Goal: Check status: Check status

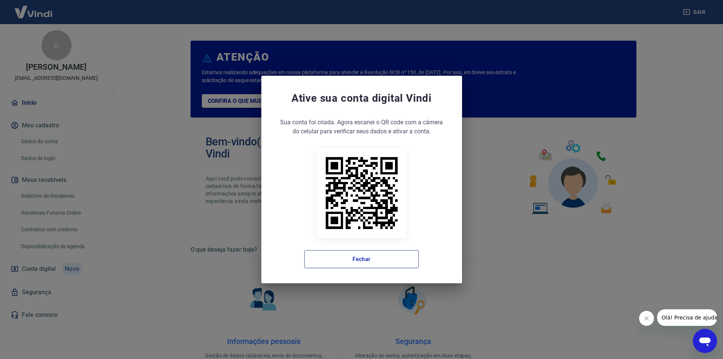
click at [398, 259] on button "Fechar" at bounding box center [361, 259] width 114 height 18
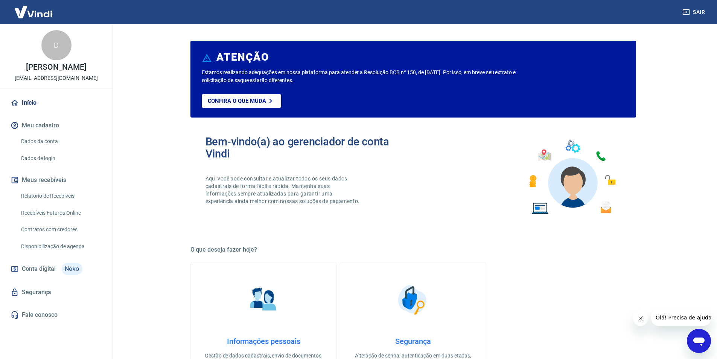
click at [67, 204] on link "Relatório de Recebíveis" at bounding box center [60, 195] width 85 height 15
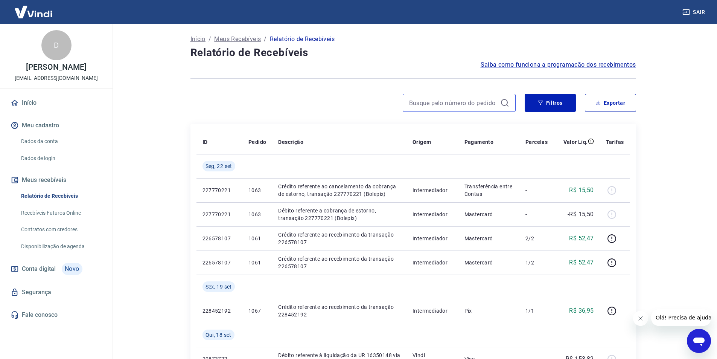
click at [434, 102] on input at bounding box center [453, 102] width 88 height 11
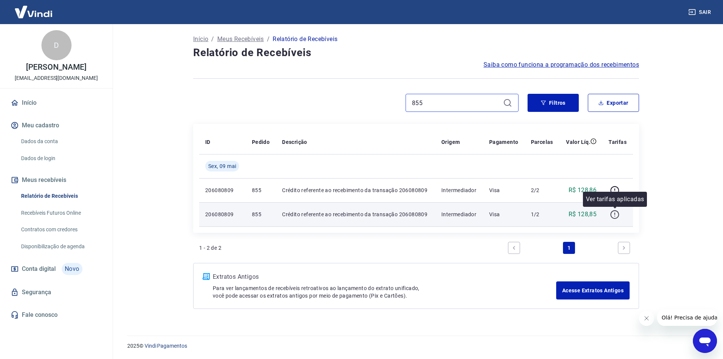
type input "855"
click at [613, 213] on icon "button" at bounding box center [614, 214] width 9 height 9
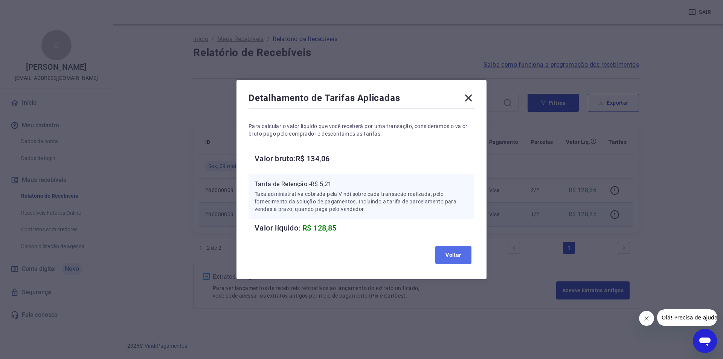
click at [456, 246] on button "Voltar" at bounding box center [453, 255] width 36 height 18
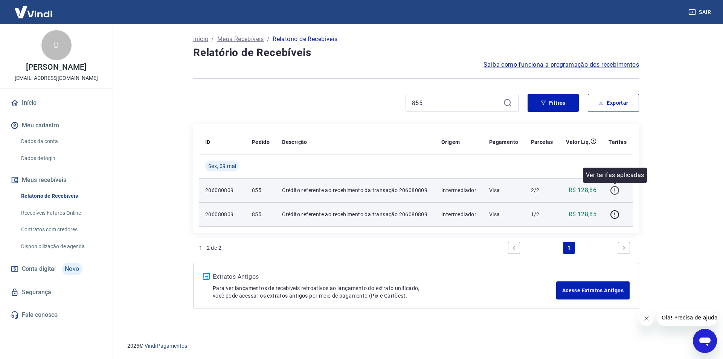
click at [613, 191] on icon "button" at bounding box center [614, 190] width 9 height 9
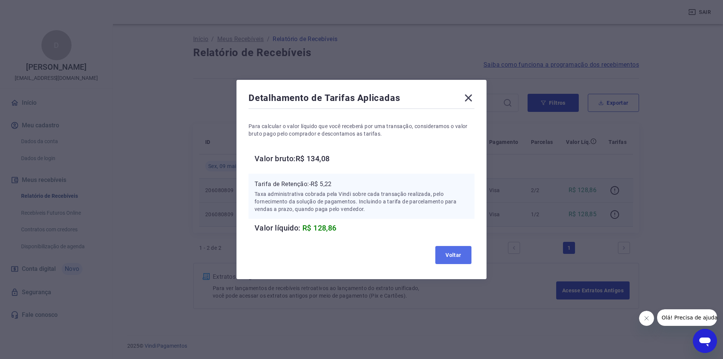
click at [455, 256] on button "Voltar" at bounding box center [453, 255] width 36 height 18
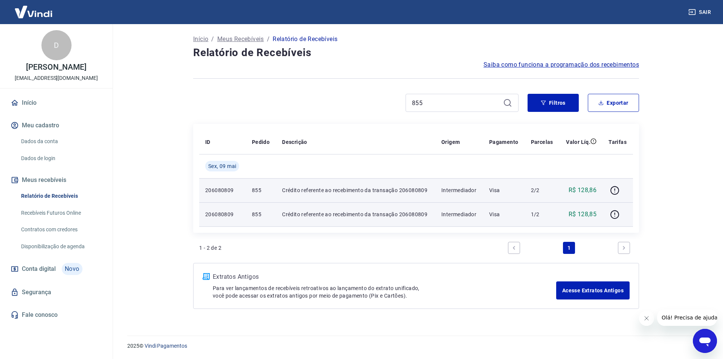
click at [276, 218] on td "Crédito referente ao recebimento da transação 206080809" at bounding box center [355, 214] width 159 height 24
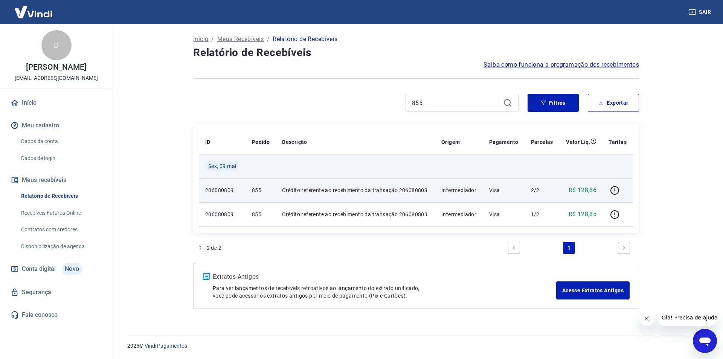
click at [229, 168] on span "Sex, 09 mai" at bounding box center [222, 166] width 28 height 8
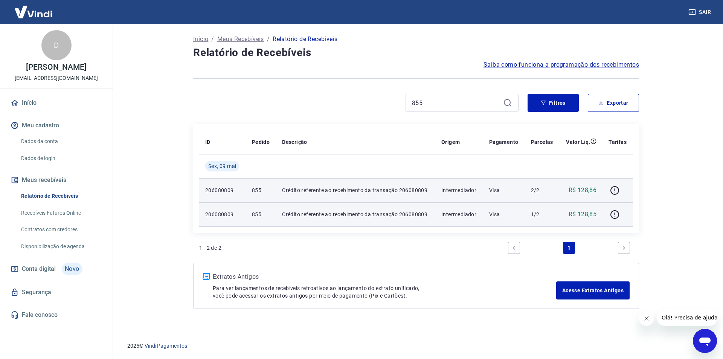
click at [244, 220] on td "206080809" at bounding box center [222, 214] width 47 height 24
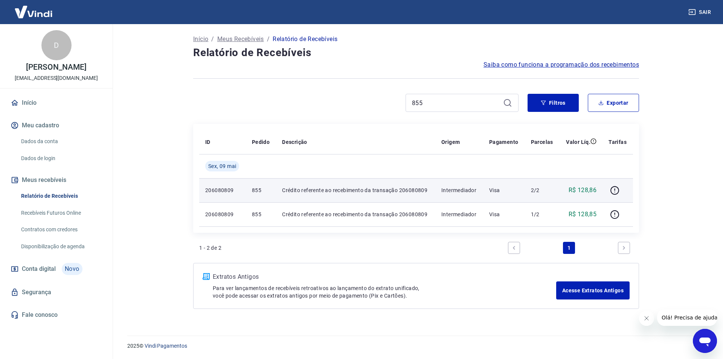
click at [472, 183] on td "Intermediador" at bounding box center [459, 190] width 48 height 24
